Goal: Information Seeking & Learning: Learn about a topic

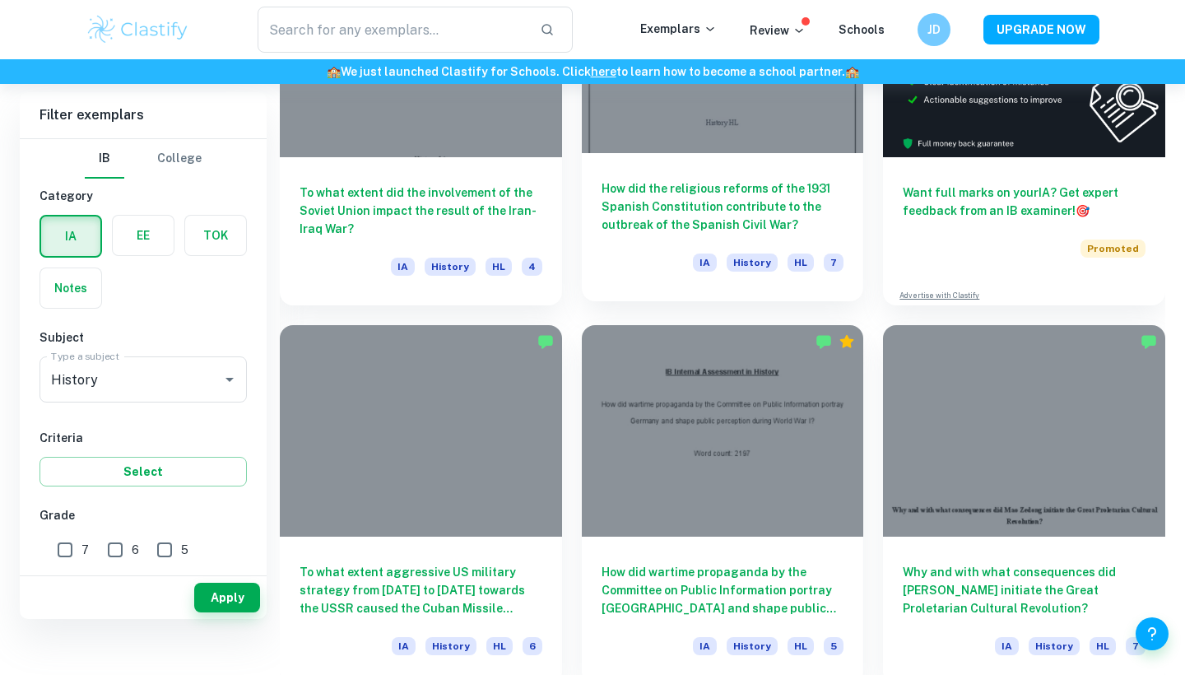
scroll to position [415, 0]
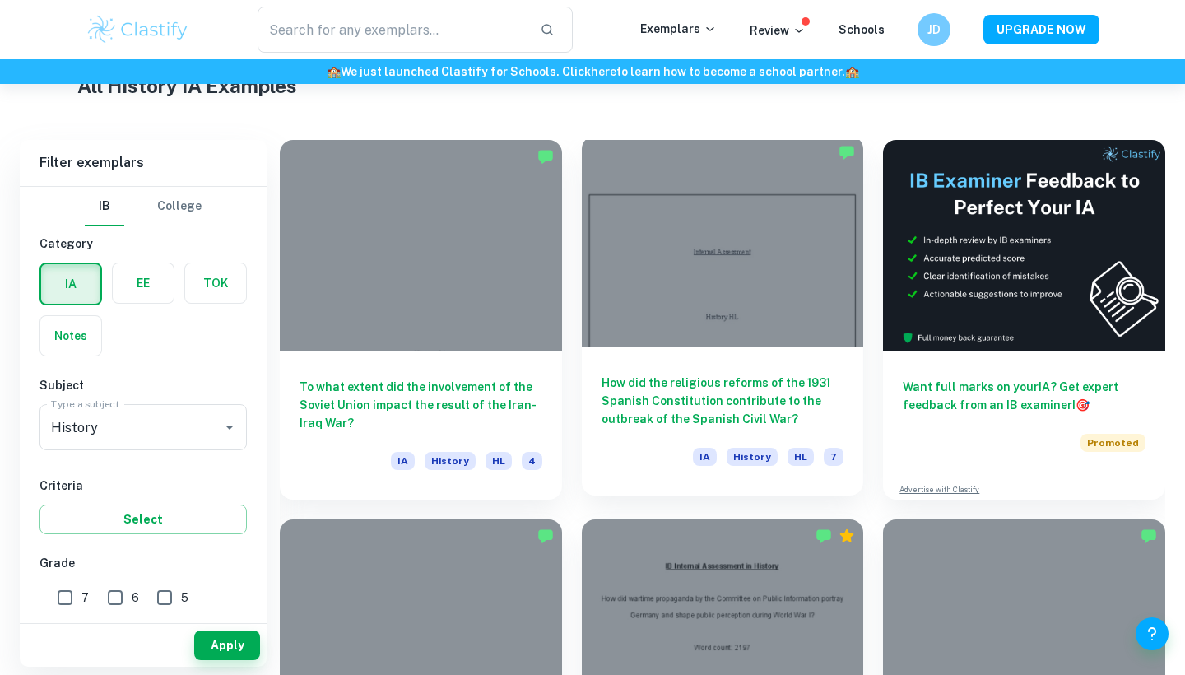
click at [718, 394] on h6 "How did the religious reforms of the 1931 Spanish Constitution contribute to th…" at bounding box center [722, 400] width 243 height 54
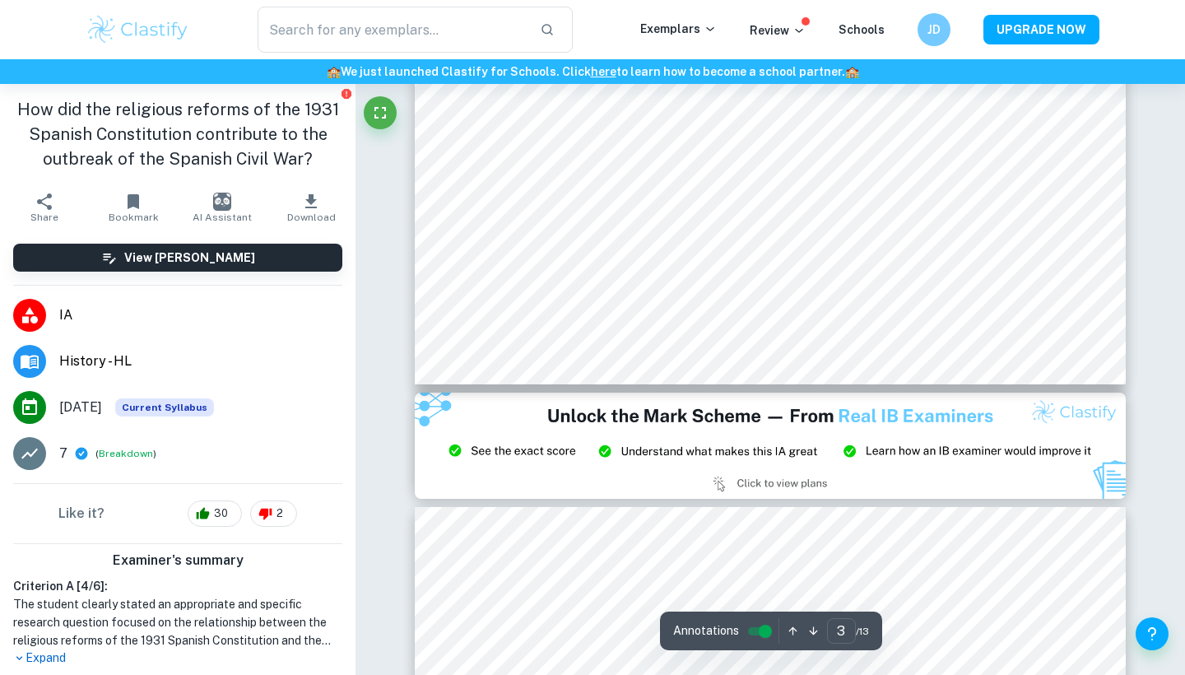
scroll to position [2166, 0]
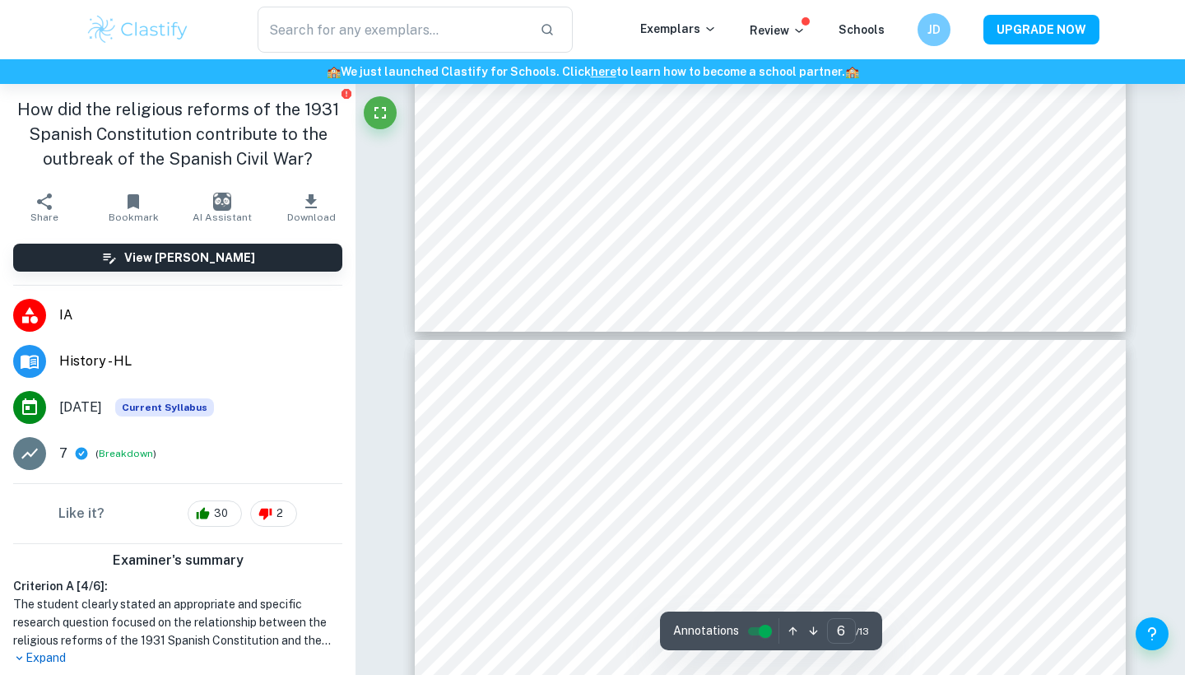
type input "5"
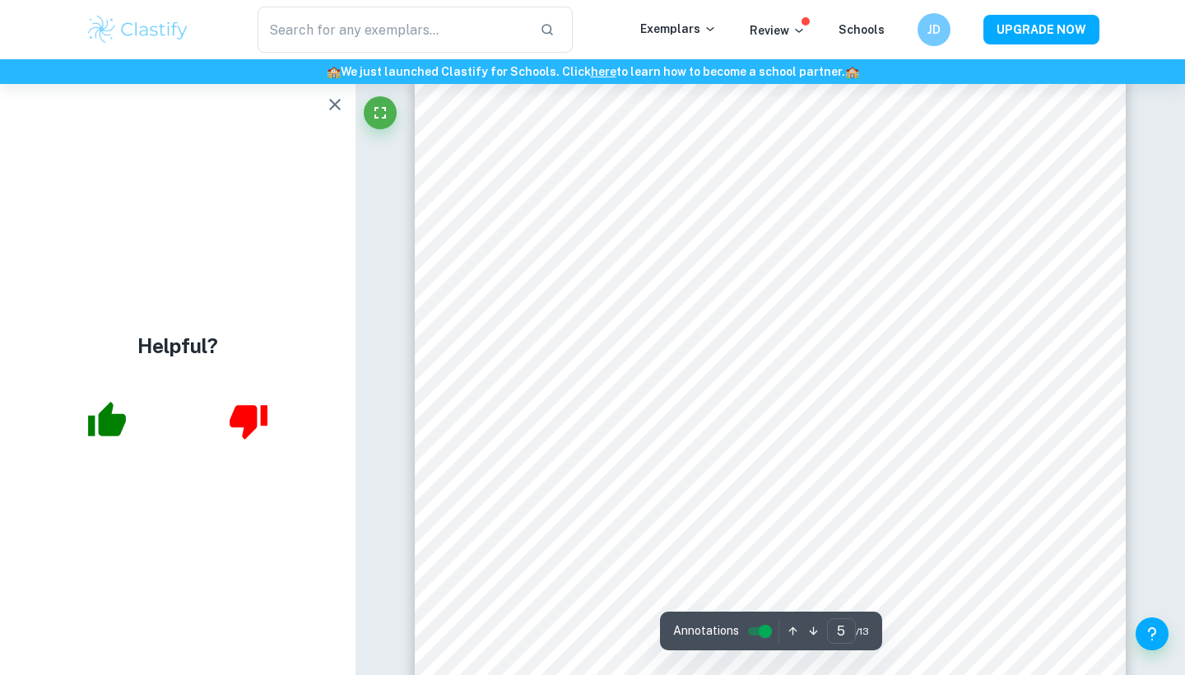
scroll to position [4321, 0]
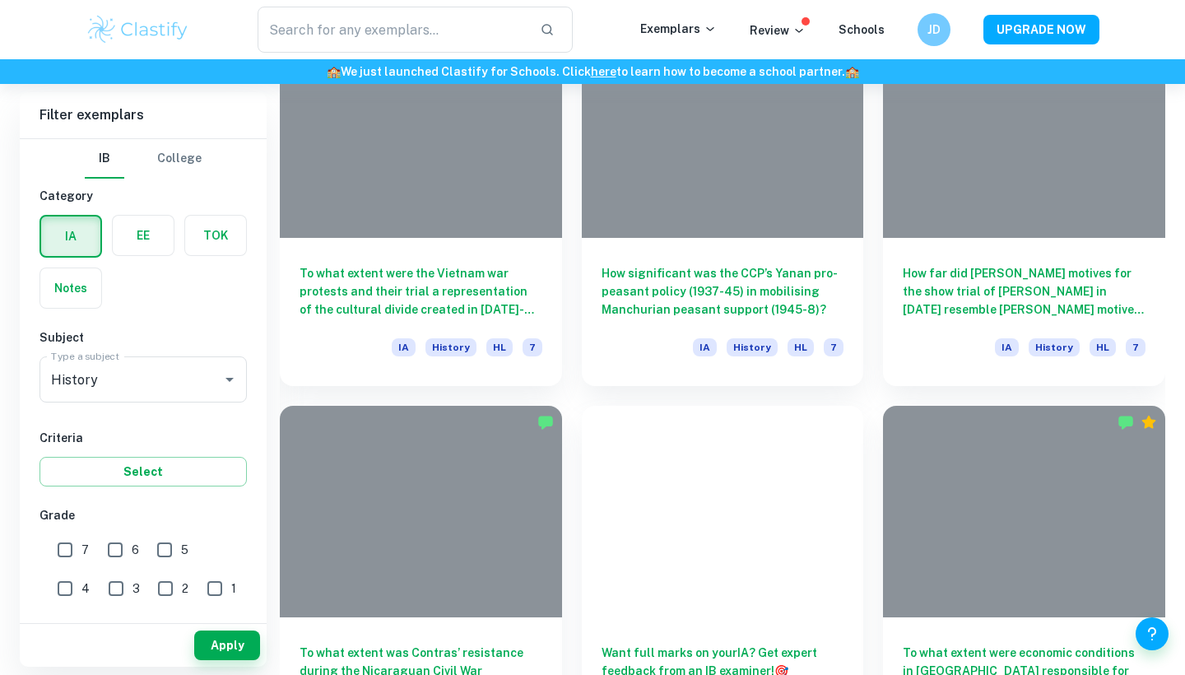
scroll to position [471, 0]
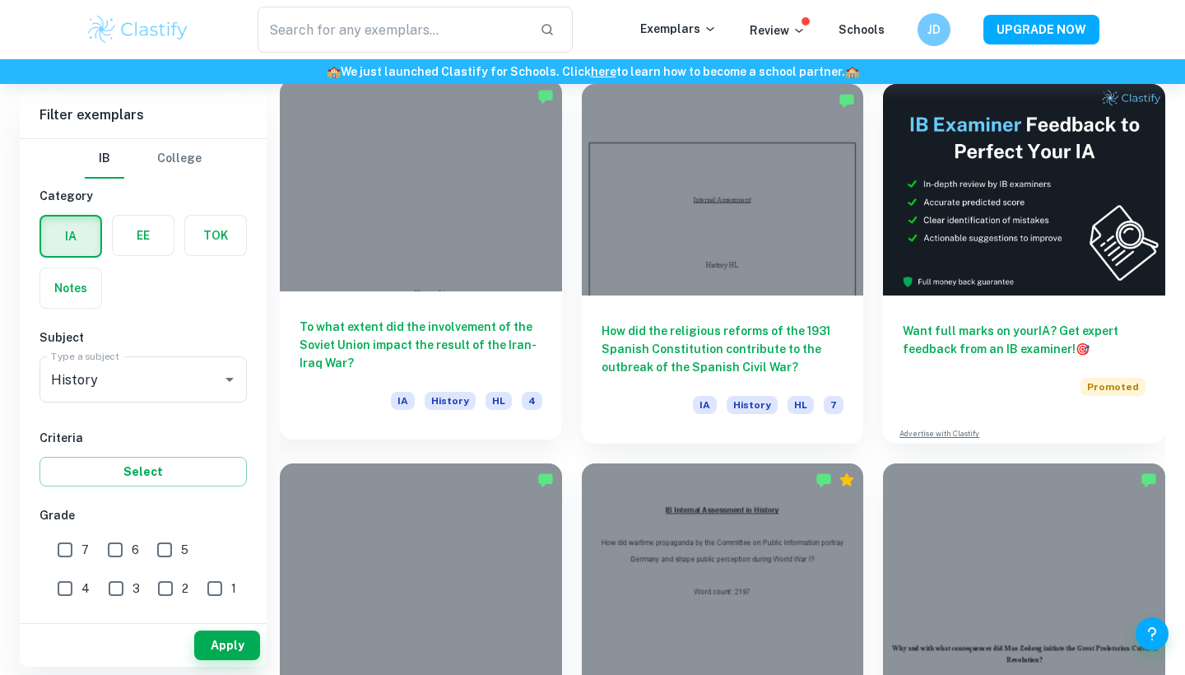
click at [464, 319] on h6 "To what extent did the involvement of the Soviet Union impact the result of the…" at bounding box center [420, 345] width 243 height 54
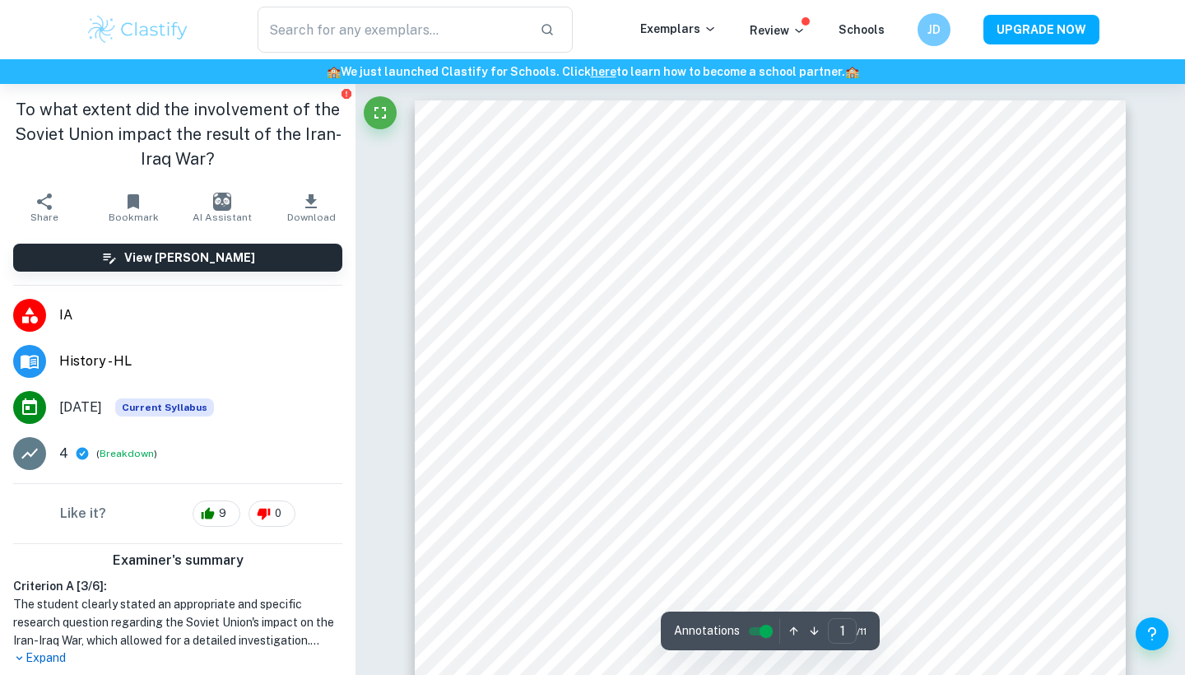
scroll to position [230, 0]
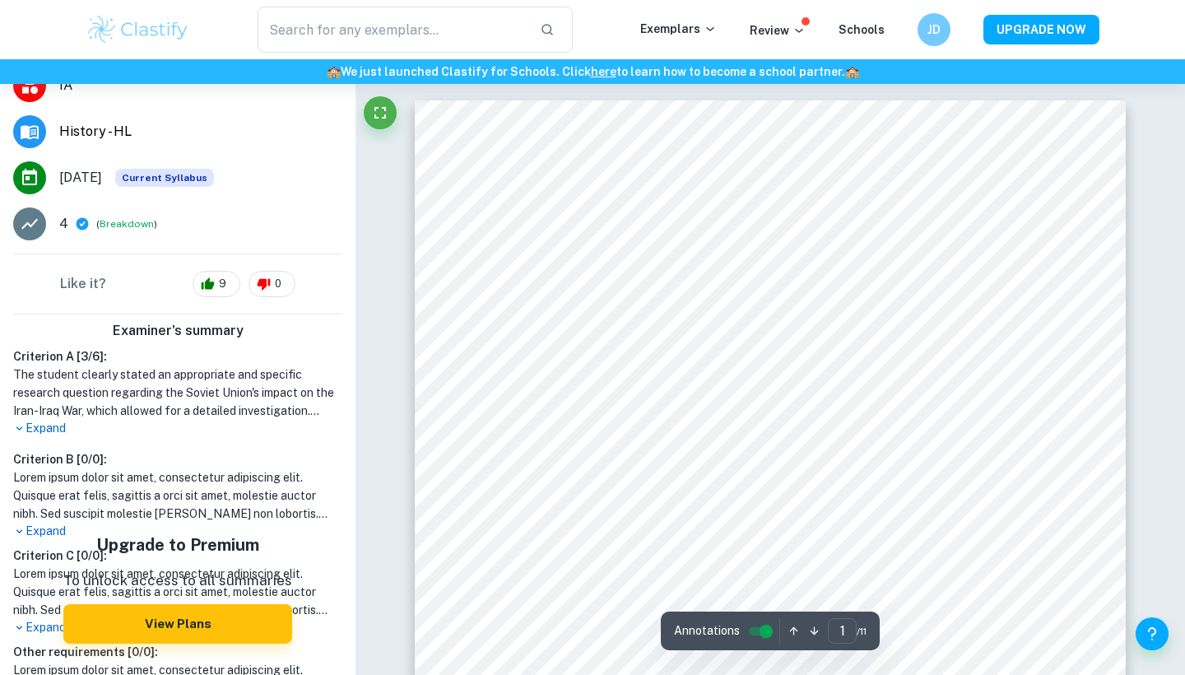
click at [59, 425] on p "Expand" at bounding box center [177, 428] width 329 height 17
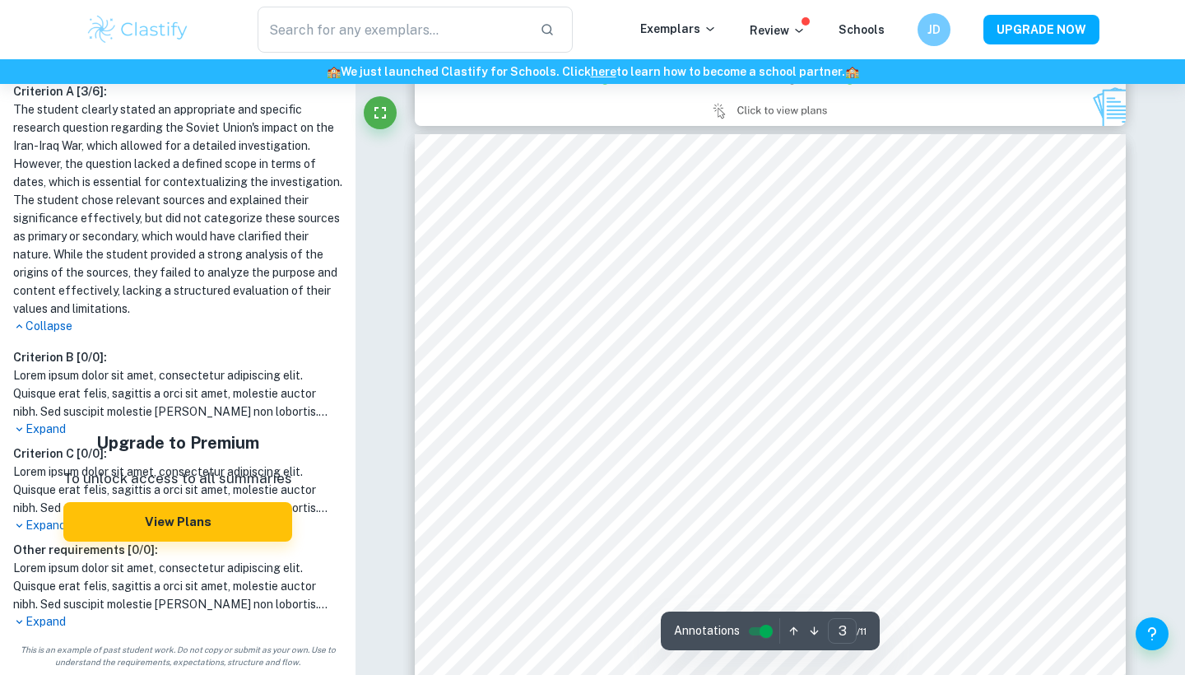
scroll to position [2075, 0]
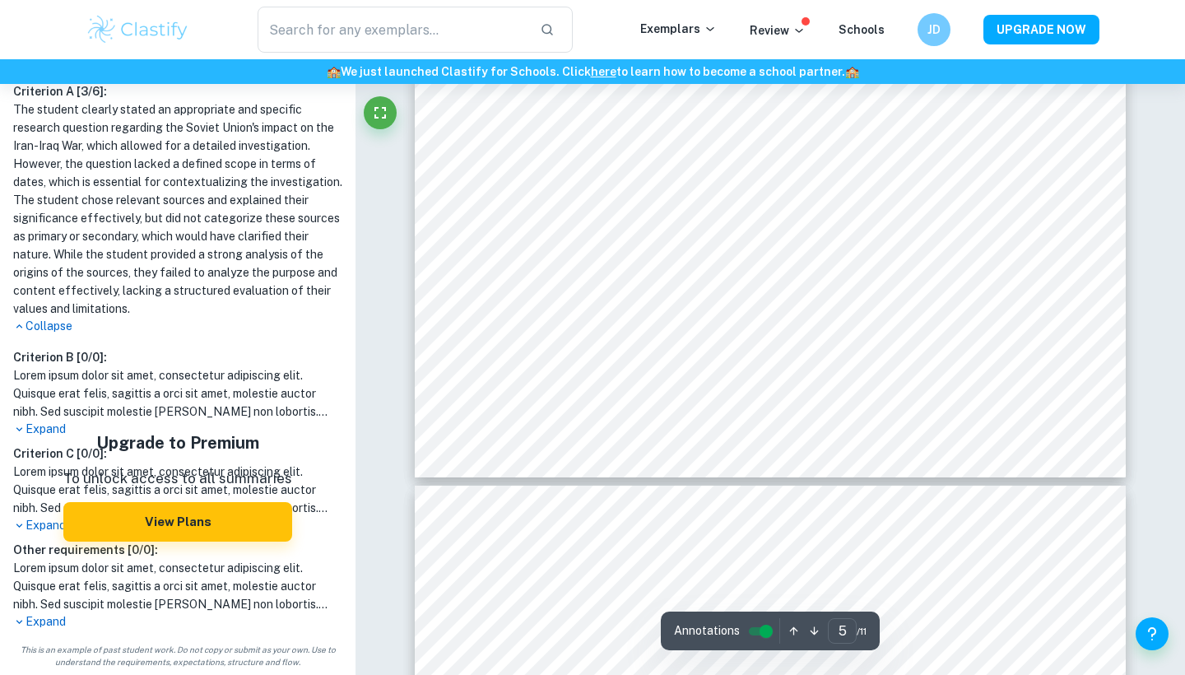
type input "6"
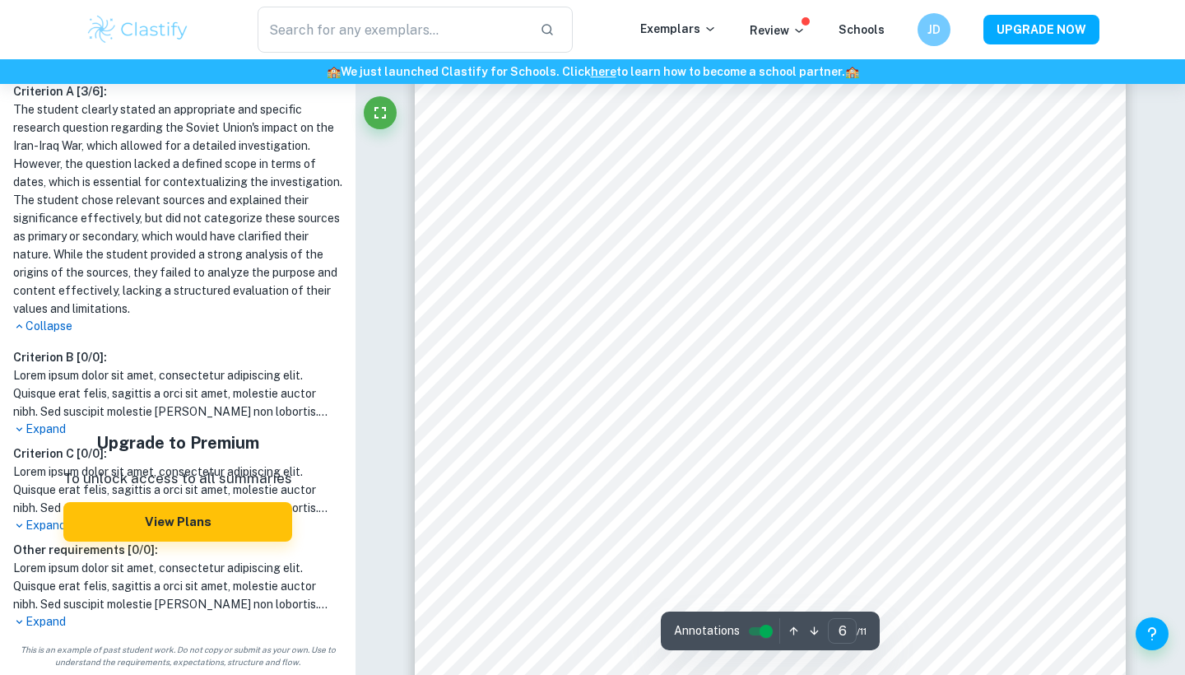
scroll to position [5266, 0]
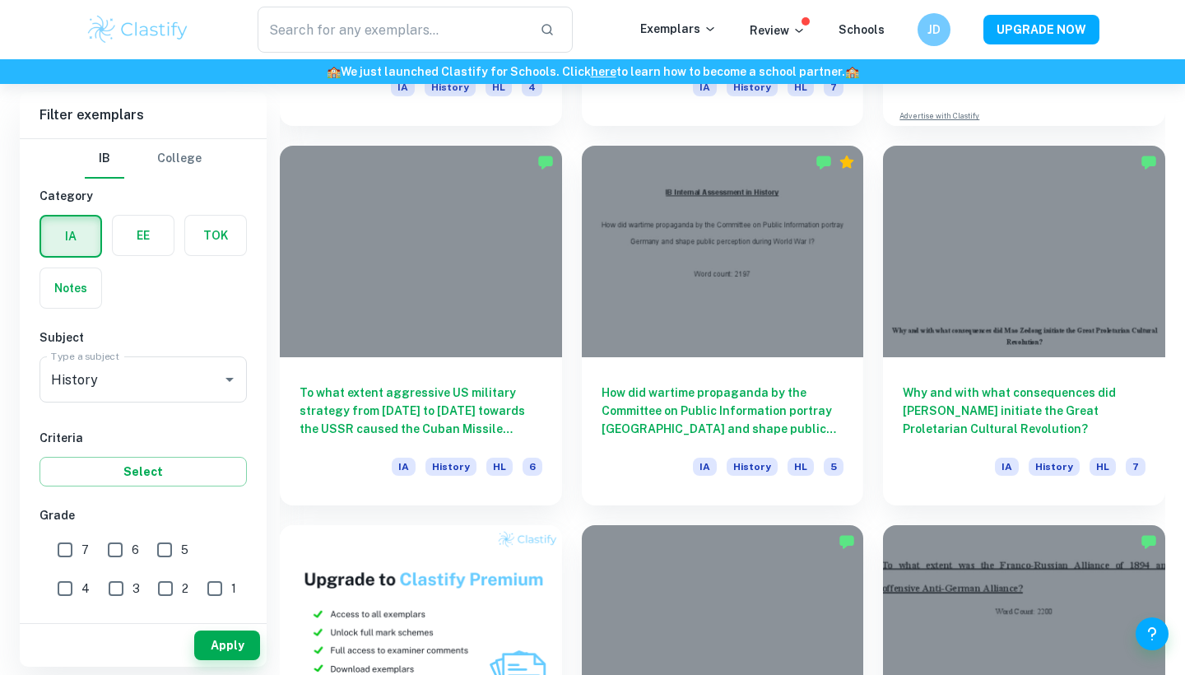
scroll to position [808, 0]
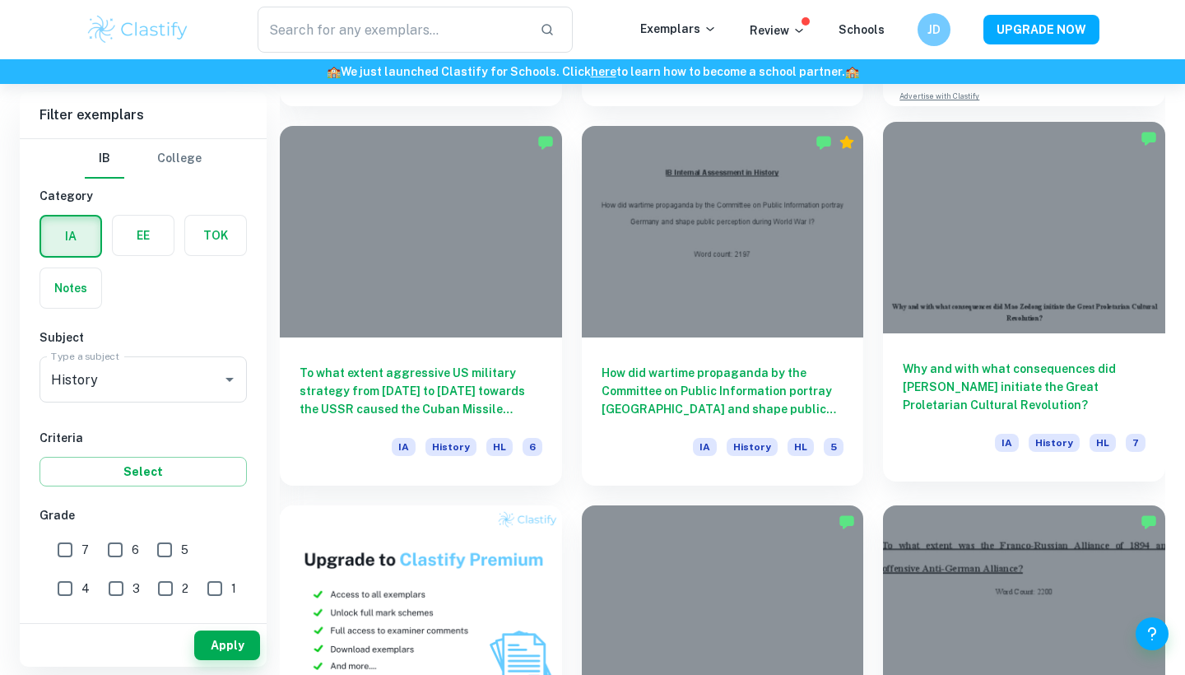
click at [1014, 406] on h6 "Why and with what consequences did [PERSON_NAME] initiate the Great Proletarian…" at bounding box center [1023, 387] width 243 height 54
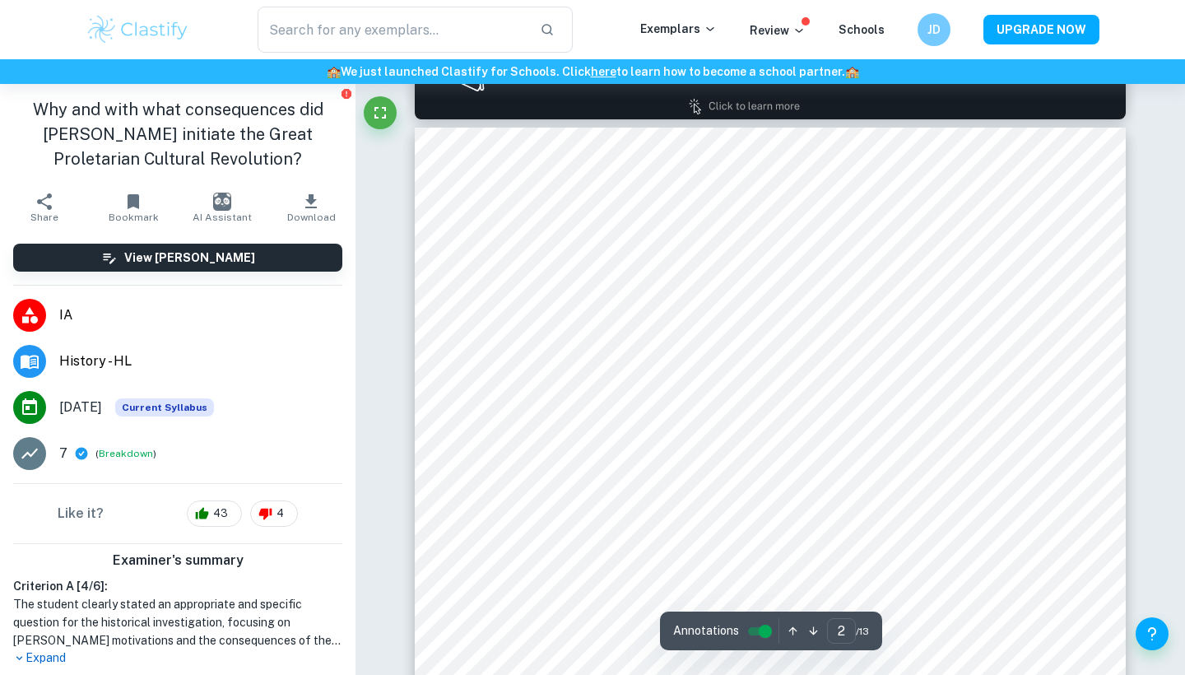
scroll to position [989, 0]
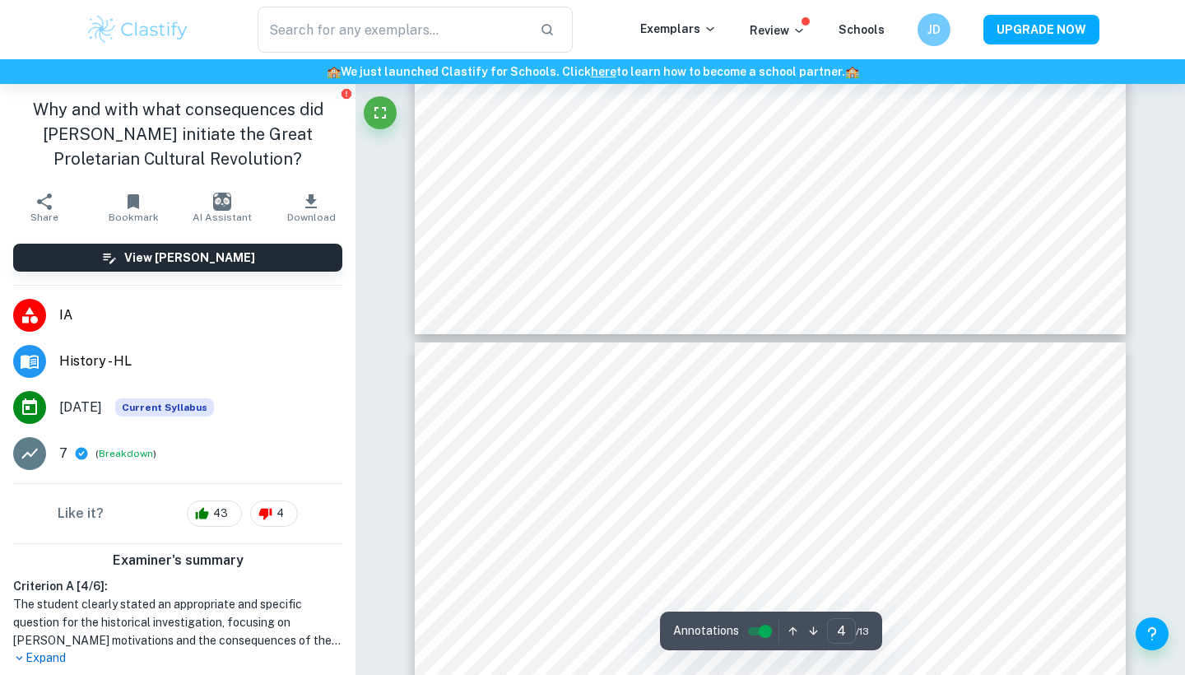
type input "5"
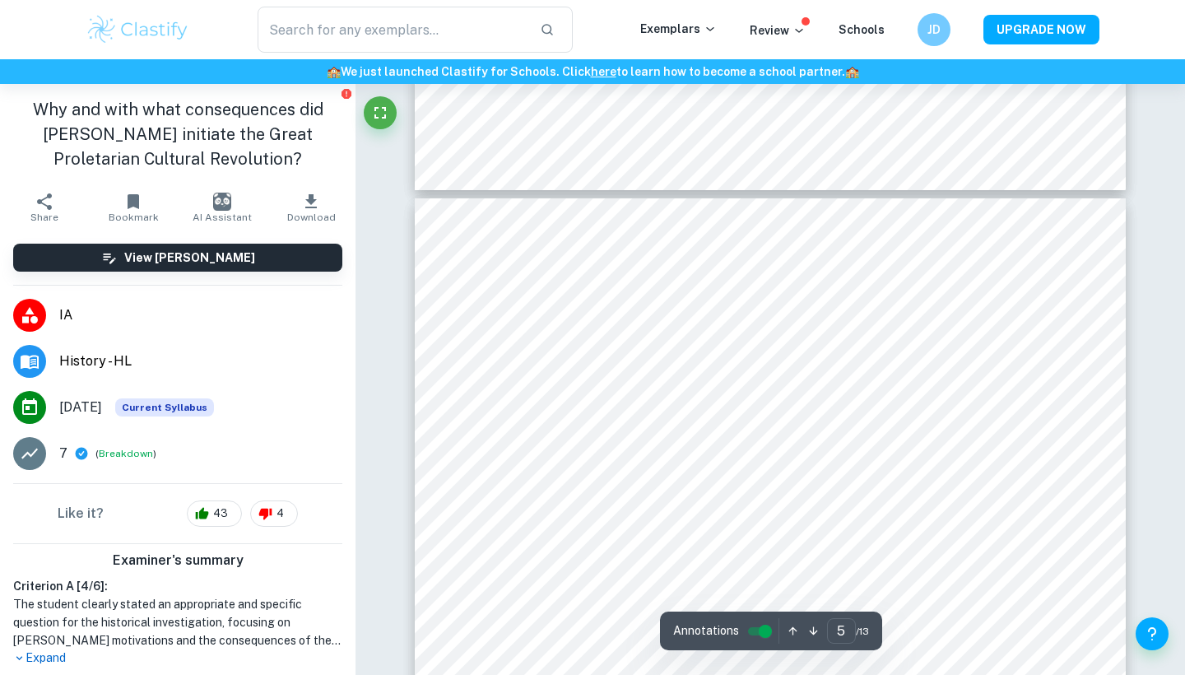
scroll to position [3856, 0]
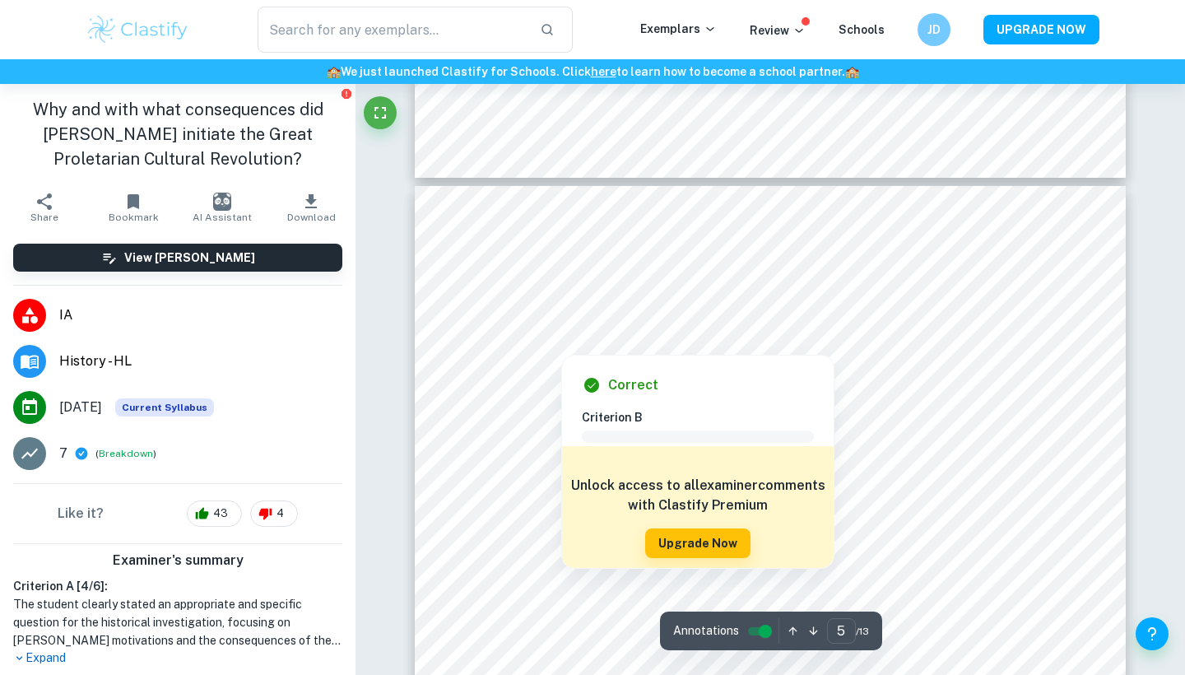
click at [666, 315] on div at bounding box center [788, 320] width 497 height 33
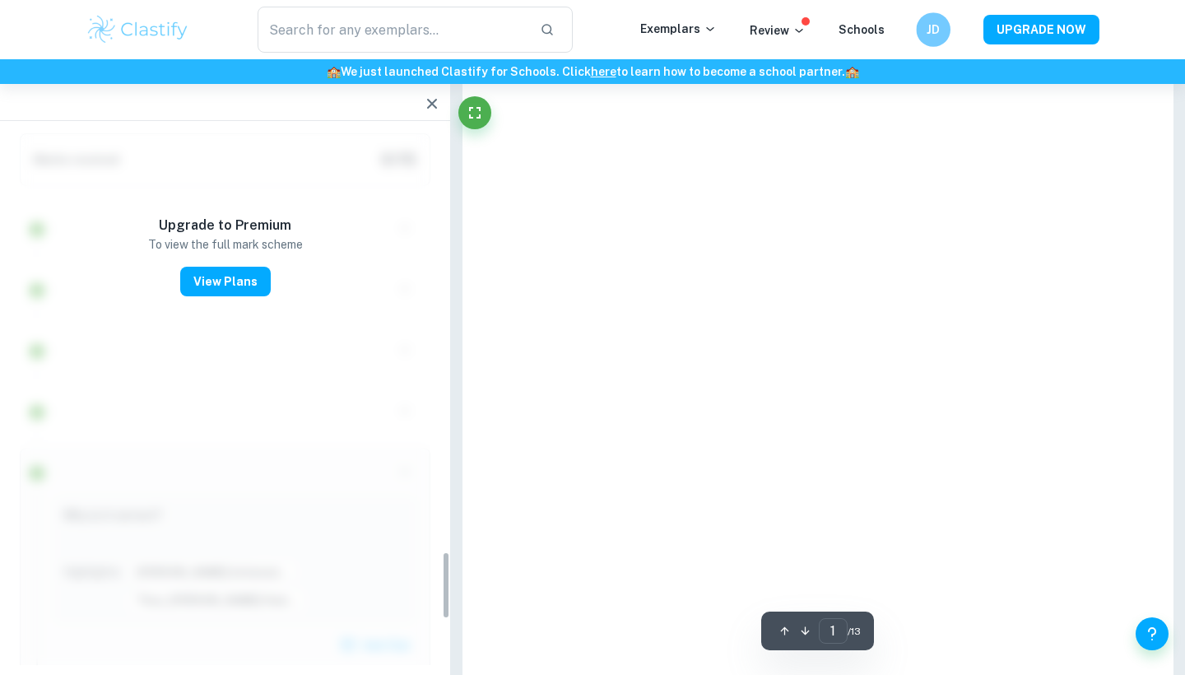
type input "5"
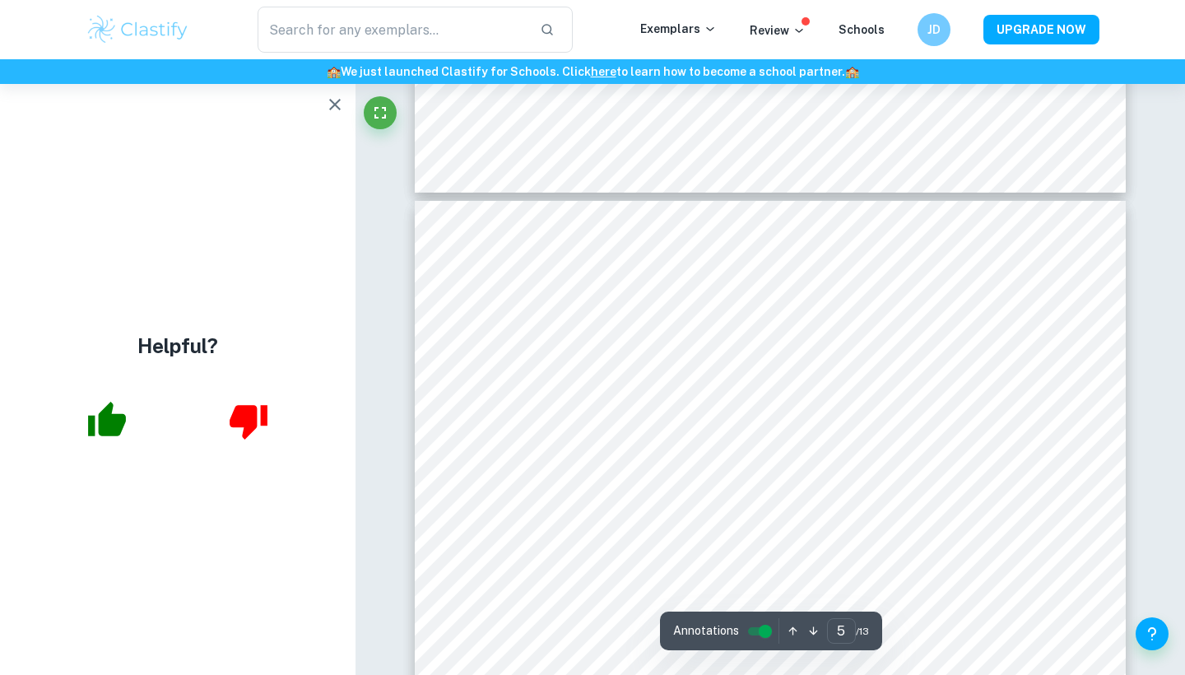
scroll to position [3627, 0]
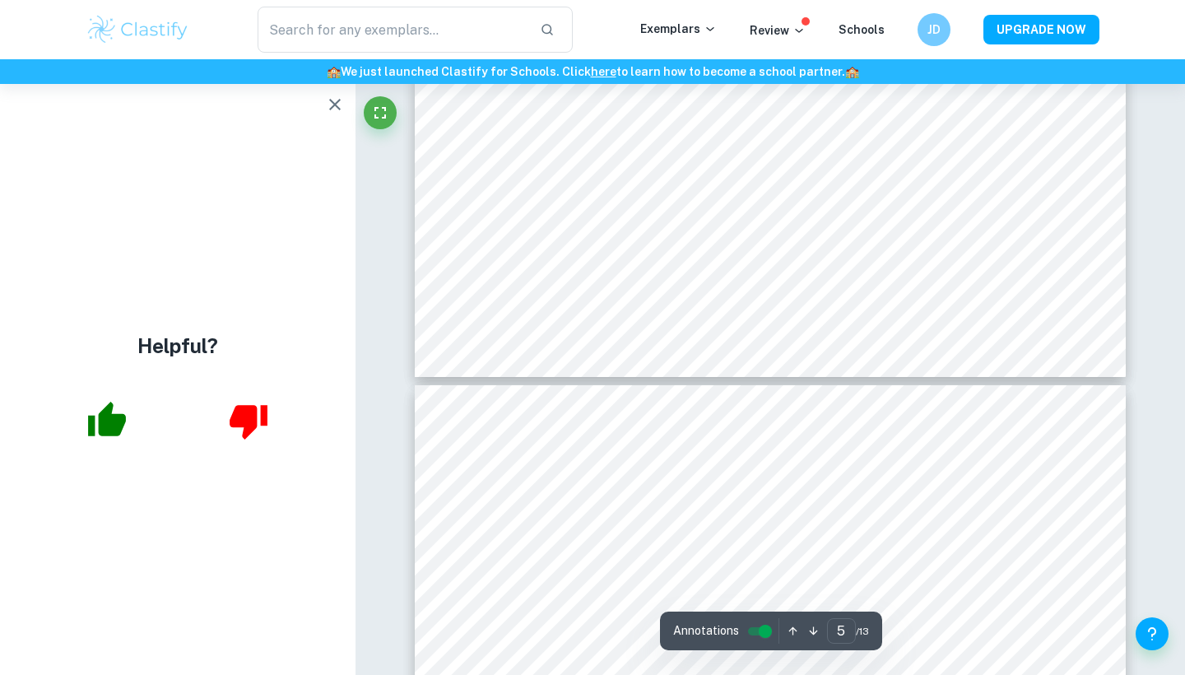
type input "4"
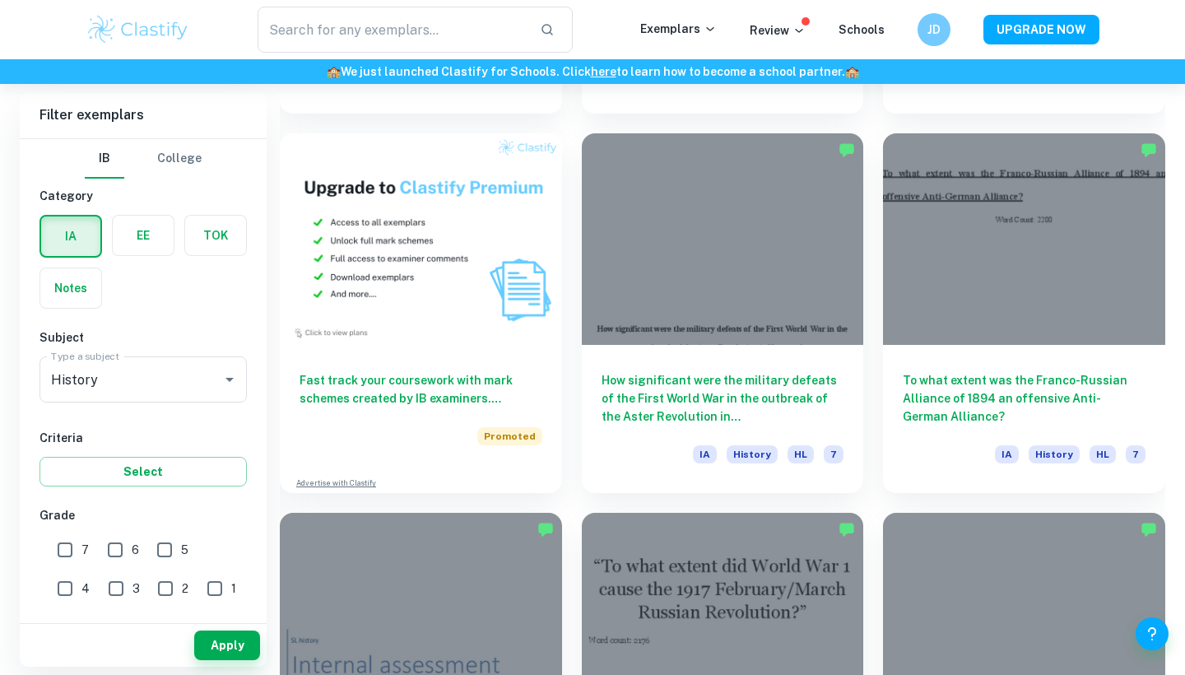
scroll to position [1191, 0]
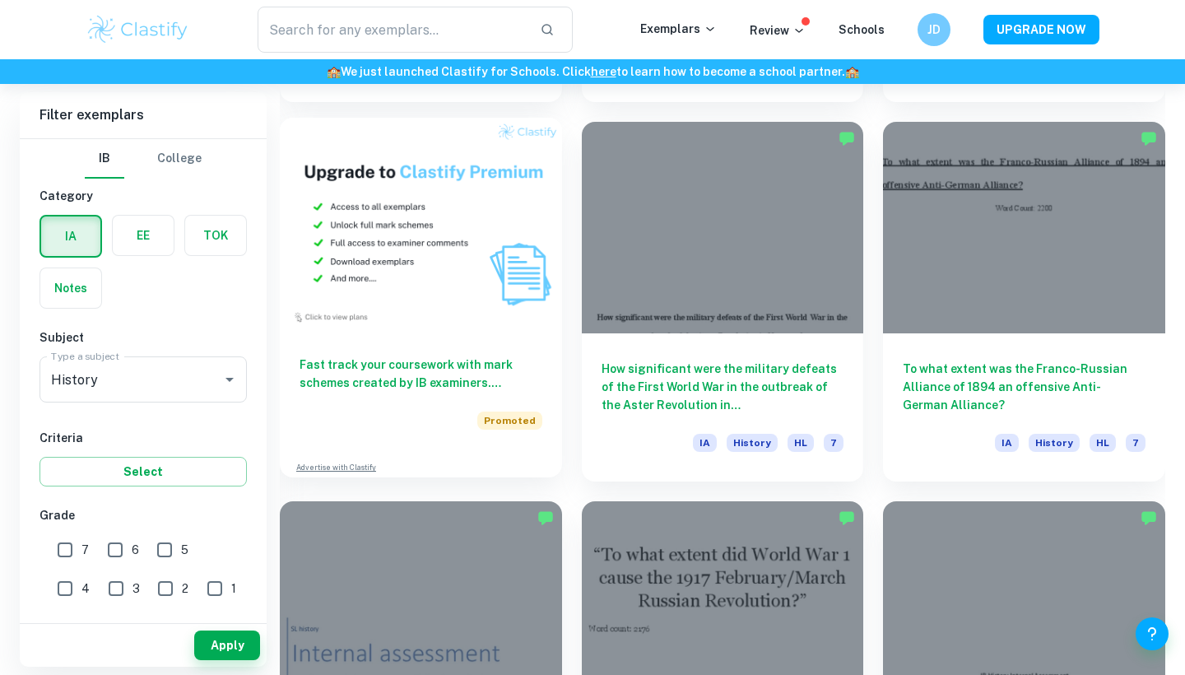
checkbox input "true"
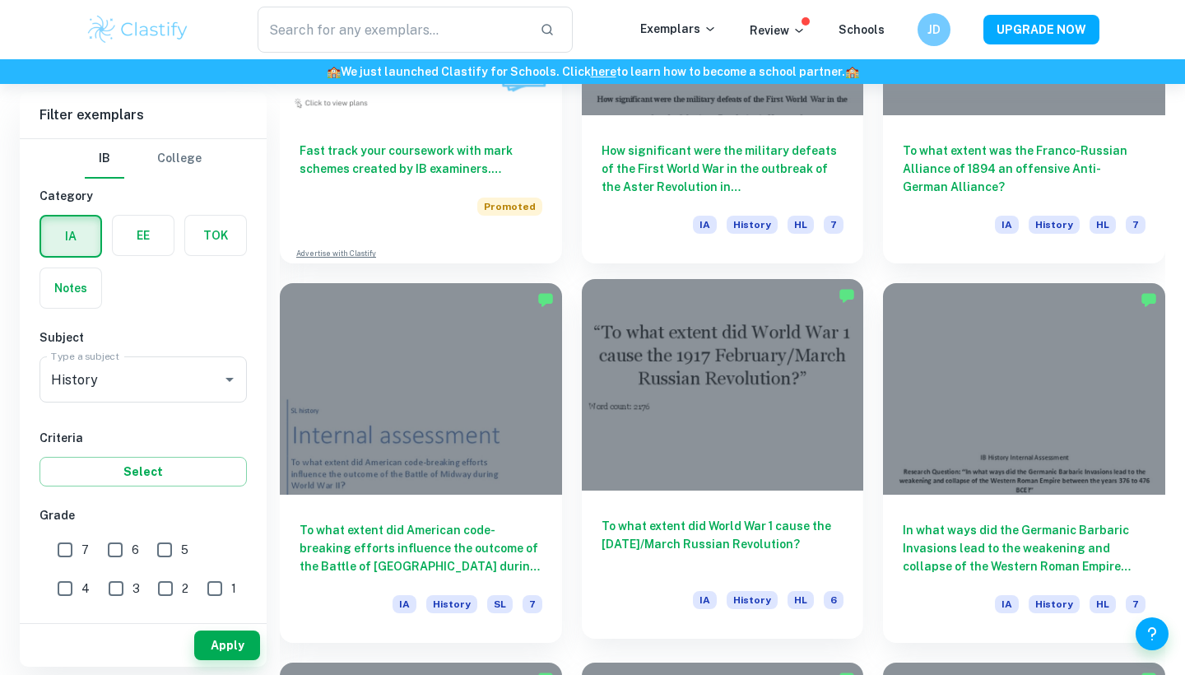
scroll to position [1427, 0]
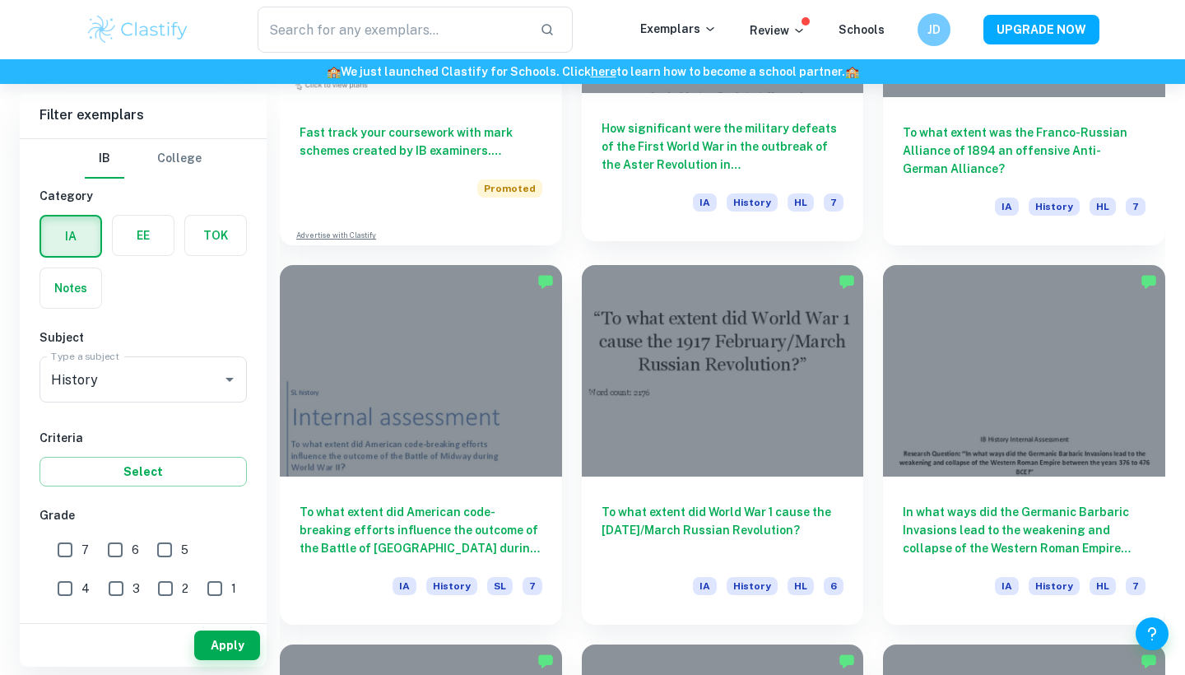
click at [654, 178] on div "How significant were the military defeats of the First World War in the outbrea…" at bounding box center [723, 167] width 282 height 148
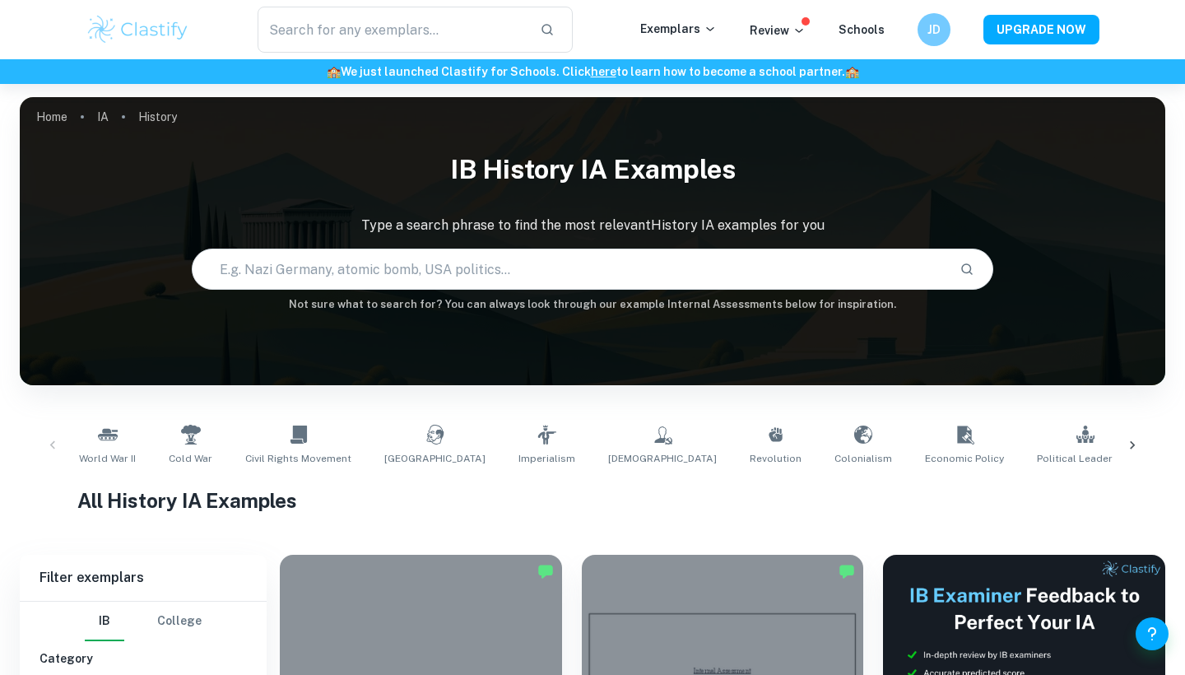
scroll to position [1427, 0]
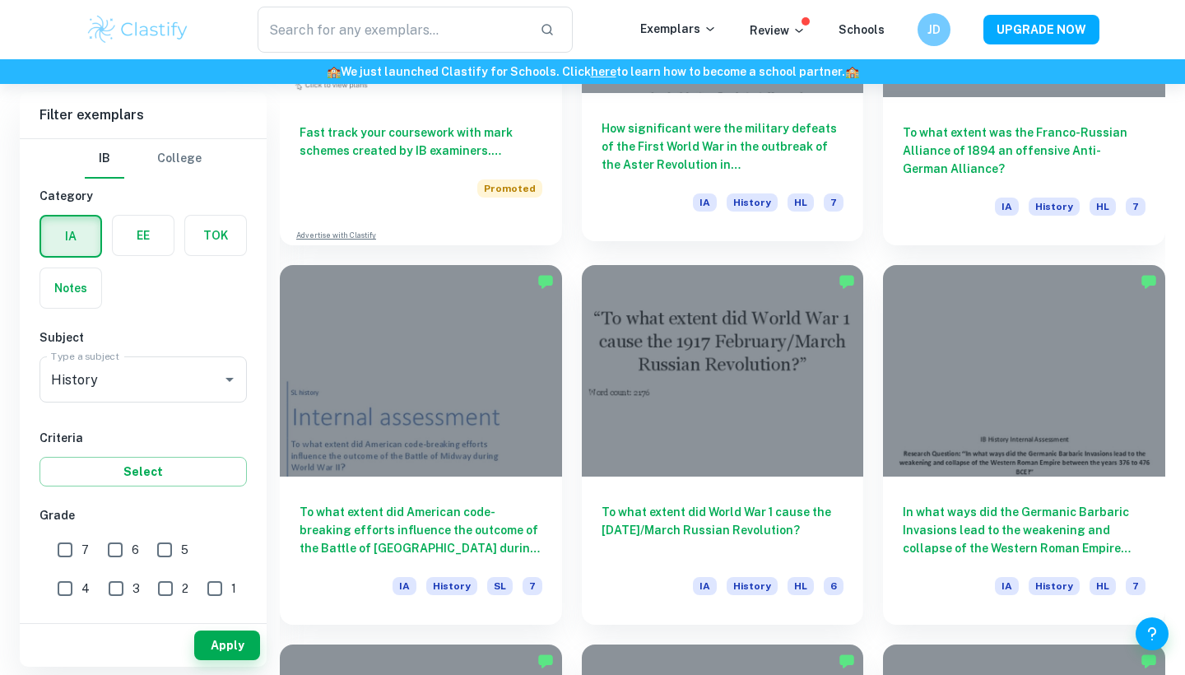
click at [716, 145] on h6 "How significant were the military defeats of the First World War in the outbrea…" at bounding box center [722, 146] width 243 height 54
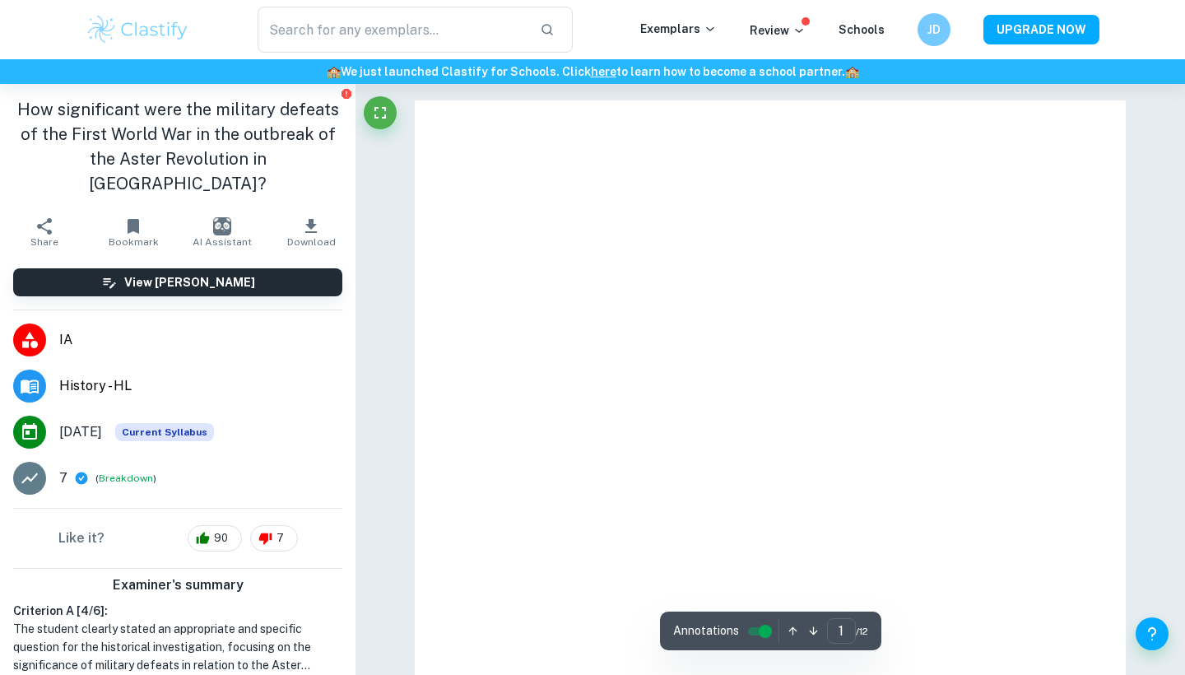
type input "1"
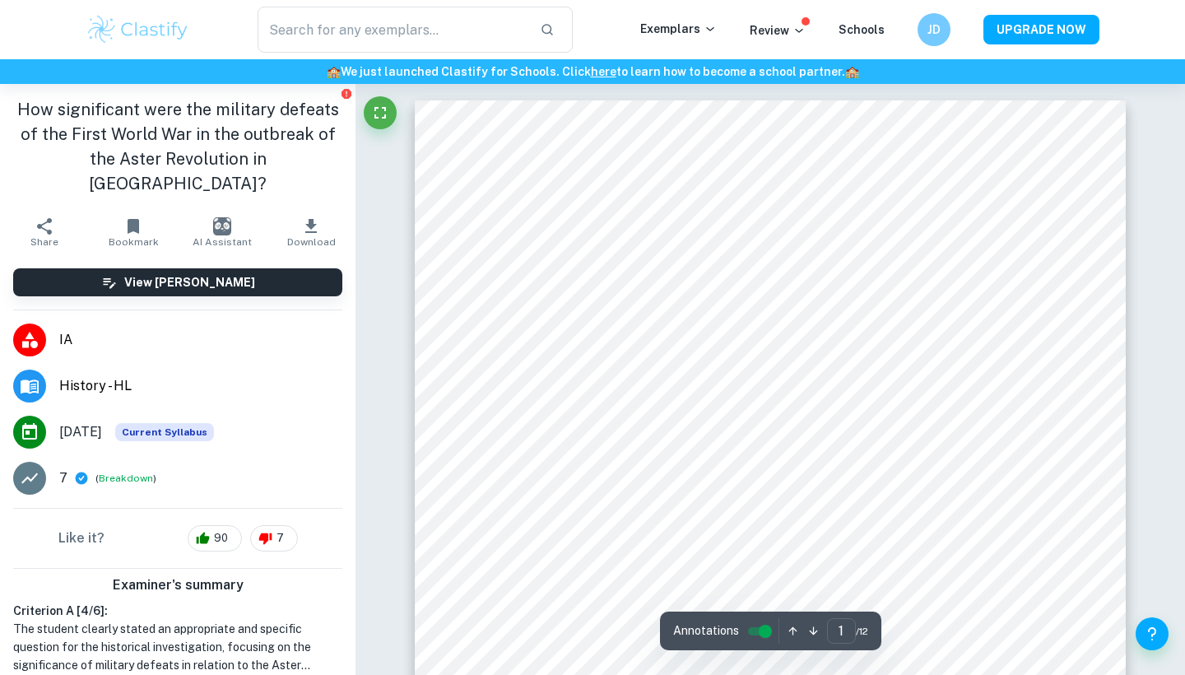
scroll to position [17, 0]
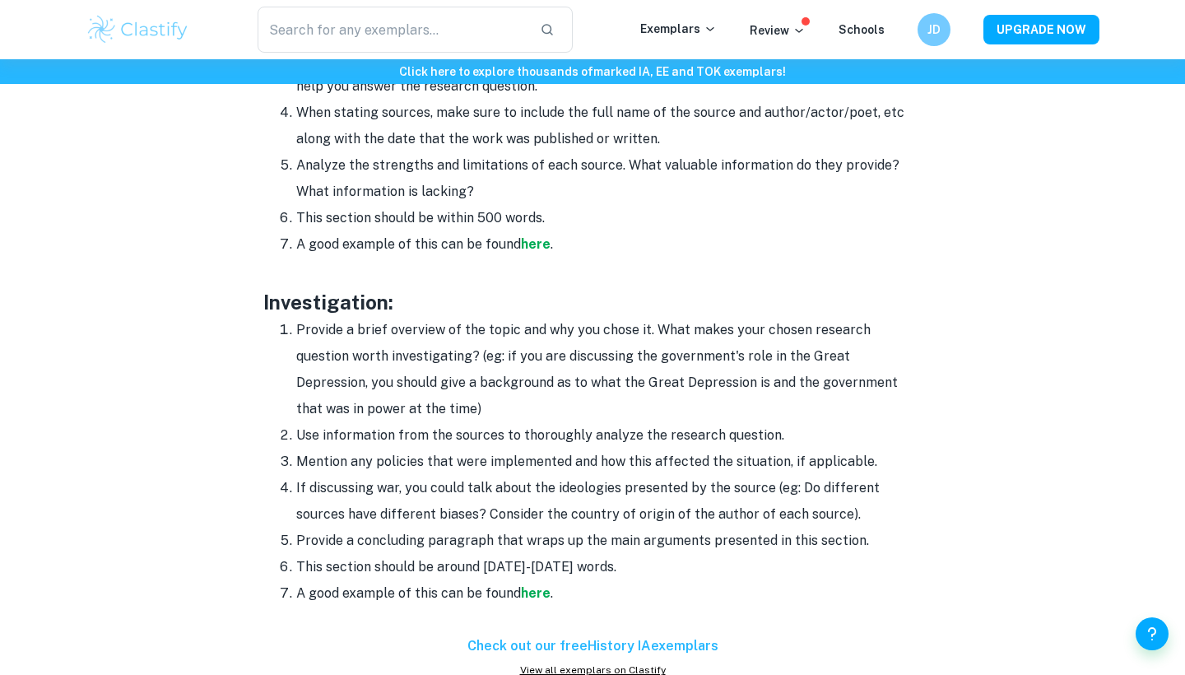
scroll to position [1450, 0]
